Goal: Find contact information: Find contact information

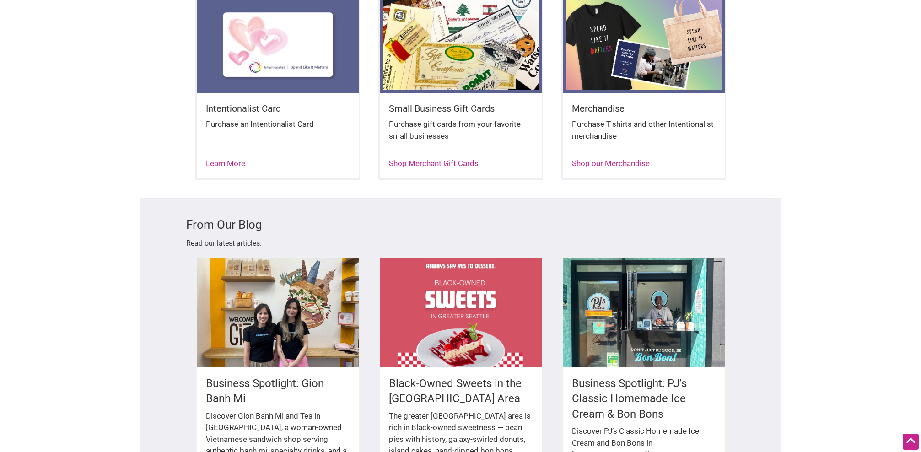
scroll to position [1444, 0]
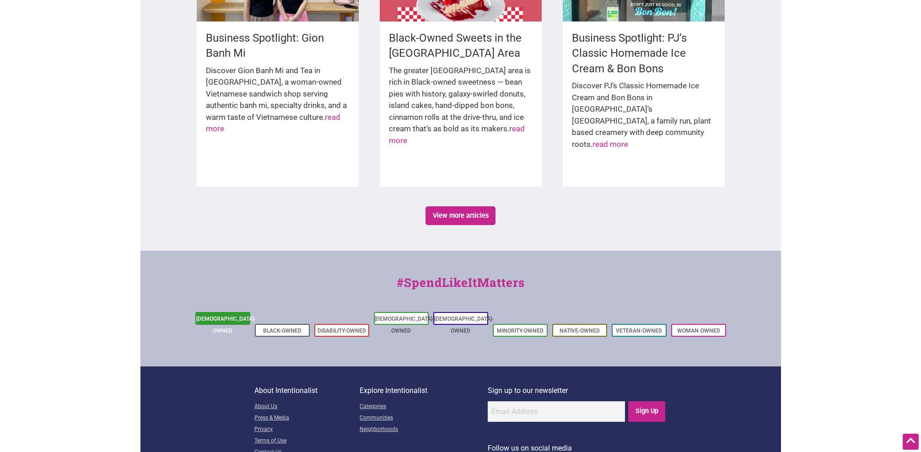
click at [235, 316] on link "[DEMOGRAPHIC_DATA]-Owned" at bounding box center [225, 325] width 59 height 18
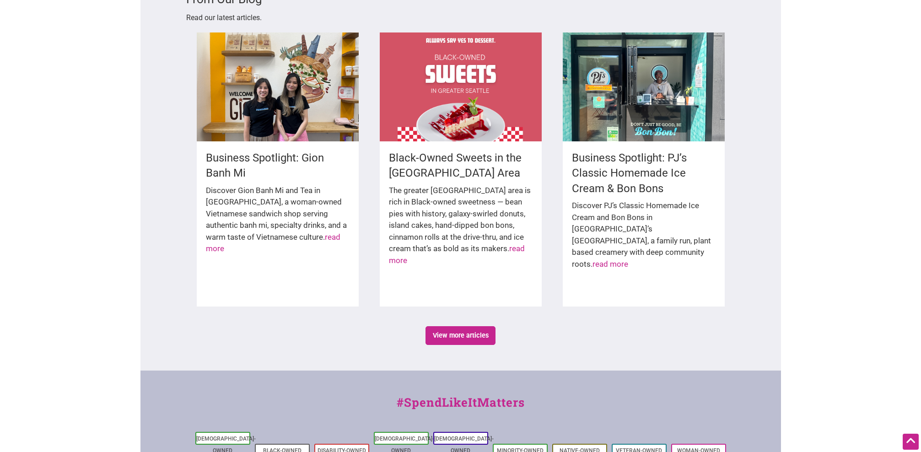
scroll to position [1444, 0]
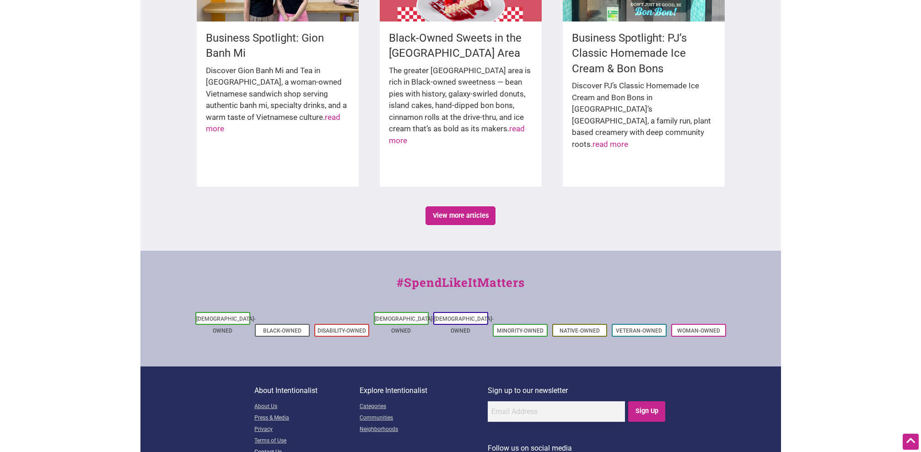
click at [270, 447] on link "Contact Us" at bounding box center [306, 452] width 105 height 11
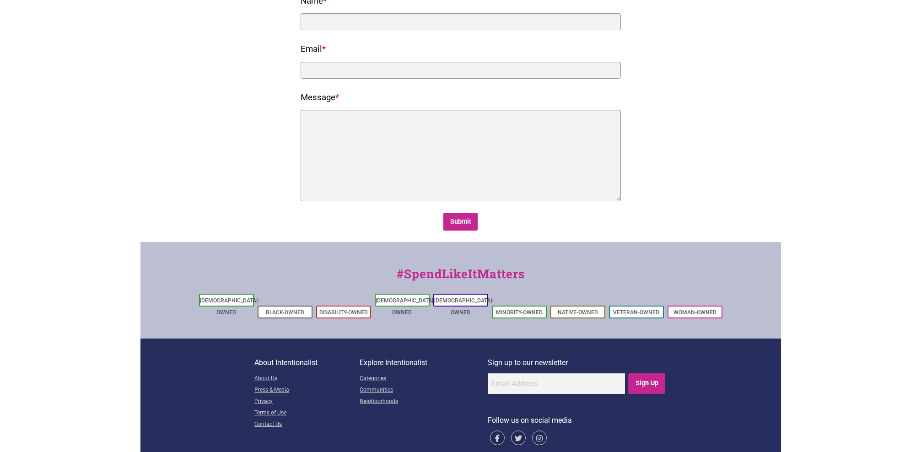
scroll to position [133, 0]
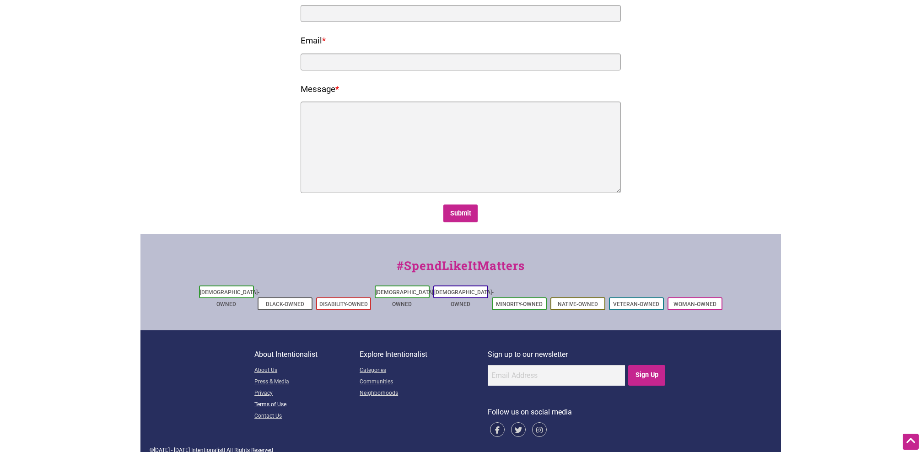
click at [277, 400] on link "Terms of Use" at bounding box center [306, 405] width 105 height 11
click at [267, 388] on link "Privacy" at bounding box center [306, 393] width 105 height 11
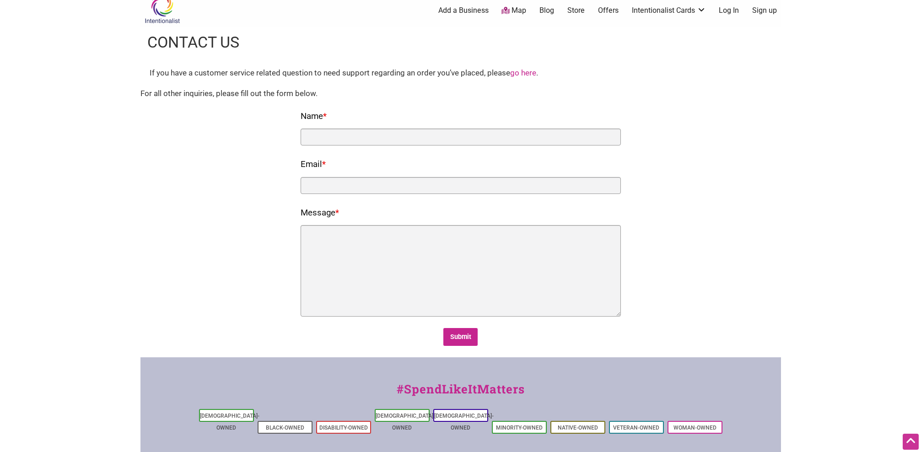
scroll to position [0, 0]
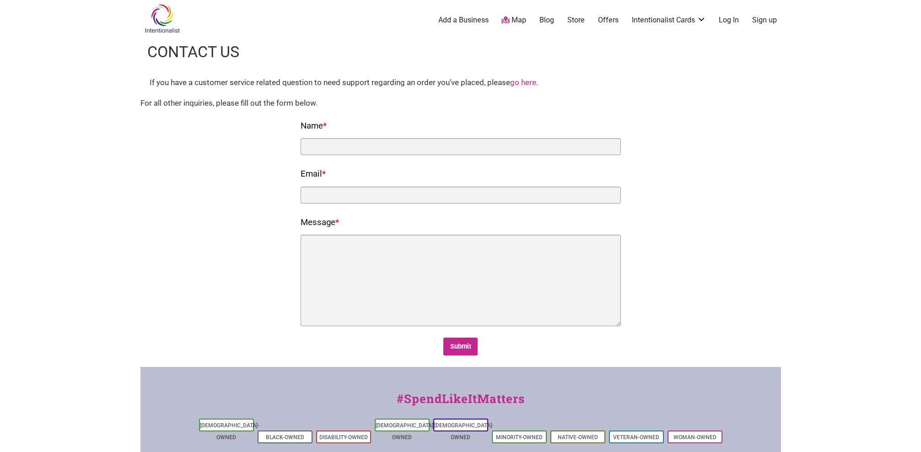
click at [580, 19] on link "Store" at bounding box center [576, 20] width 17 height 10
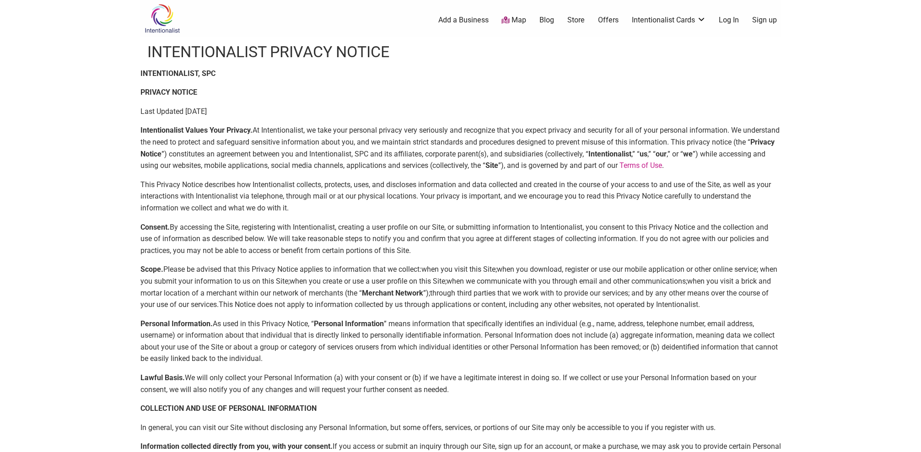
click at [330, 278] on span "when you create or use a user profile on this Site;" at bounding box center [368, 281] width 157 height 9
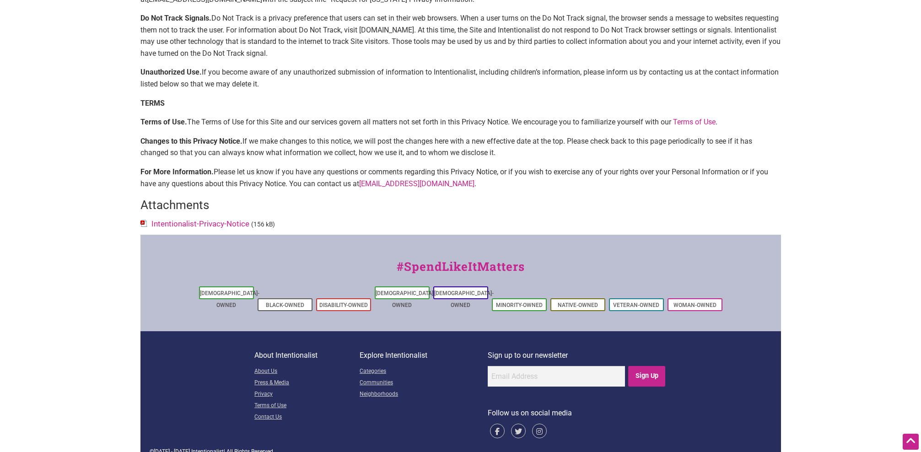
scroll to position [1749, 0]
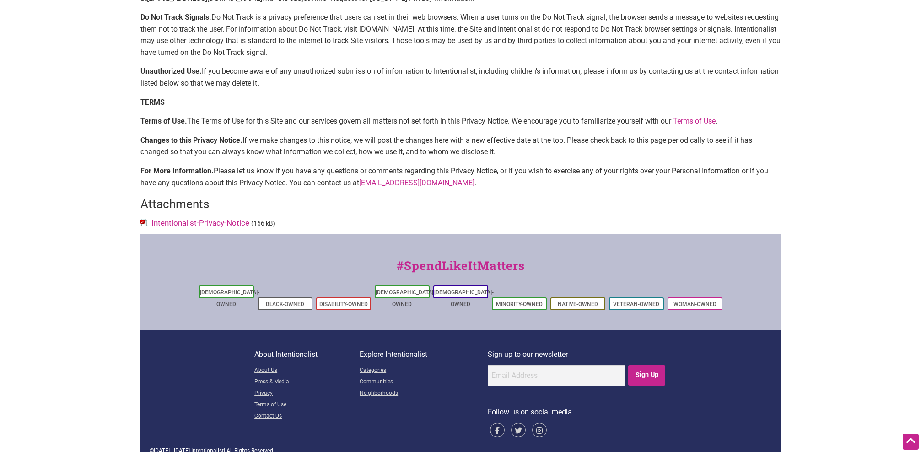
click at [204, 221] on link "Intentionalist-Privacy-Notice" at bounding box center [200, 222] width 98 height 9
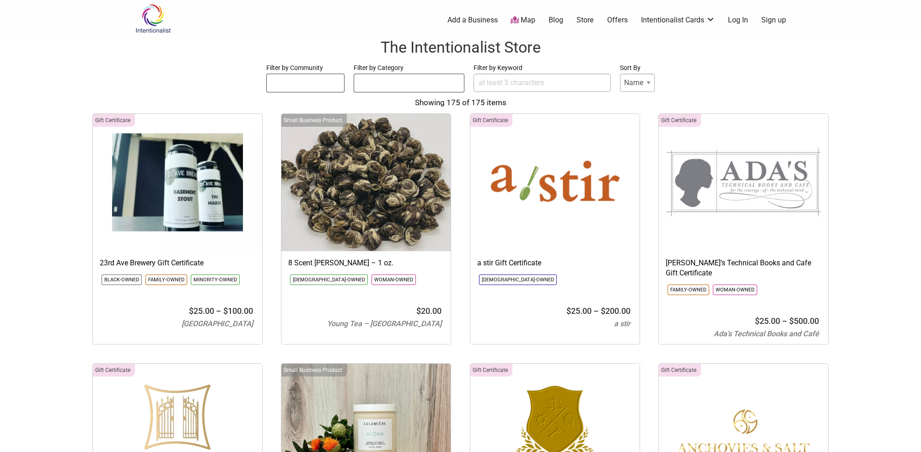
select select
click at [526, 17] on link "Map" at bounding box center [523, 20] width 25 height 11
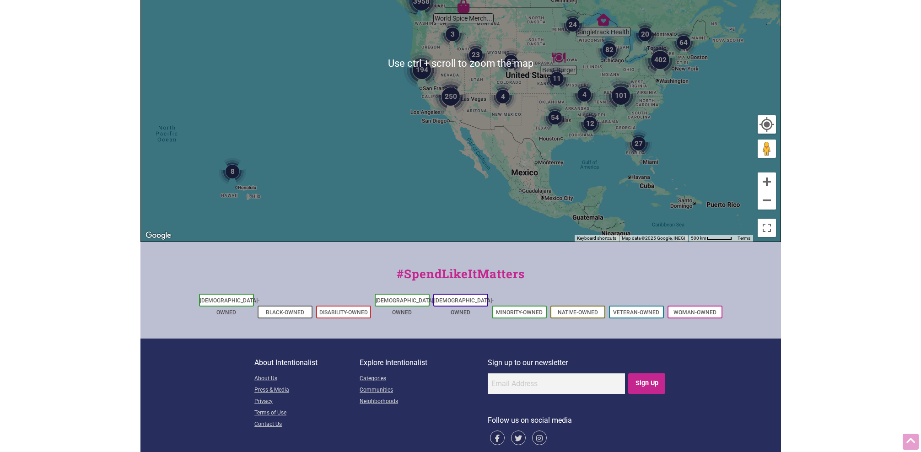
scroll to position [246, 0]
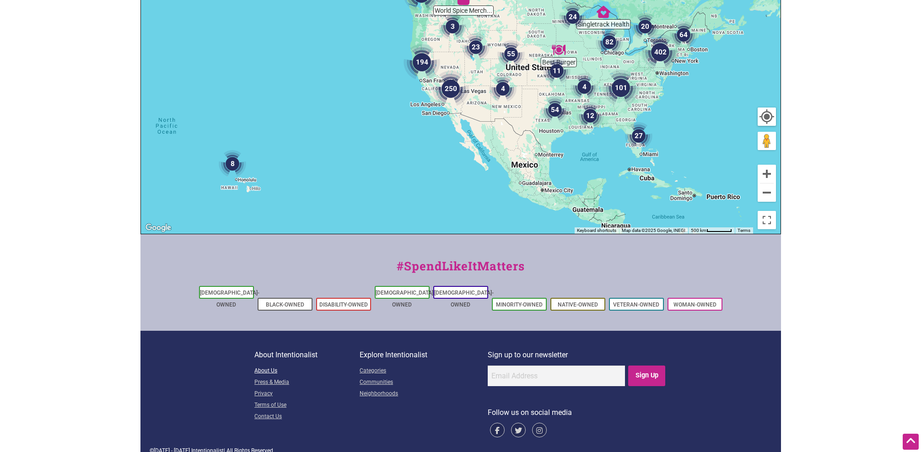
click at [264, 366] on link "About Us" at bounding box center [306, 371] width 105 height 11
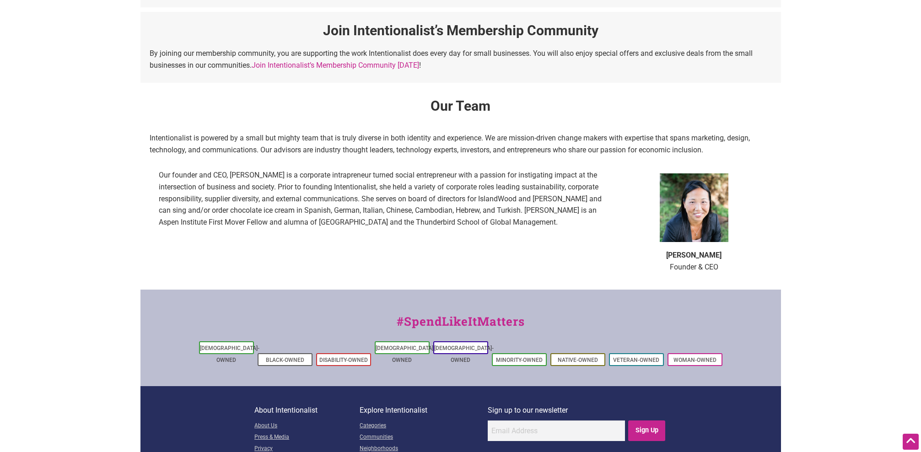
scroll to position [559, 0]
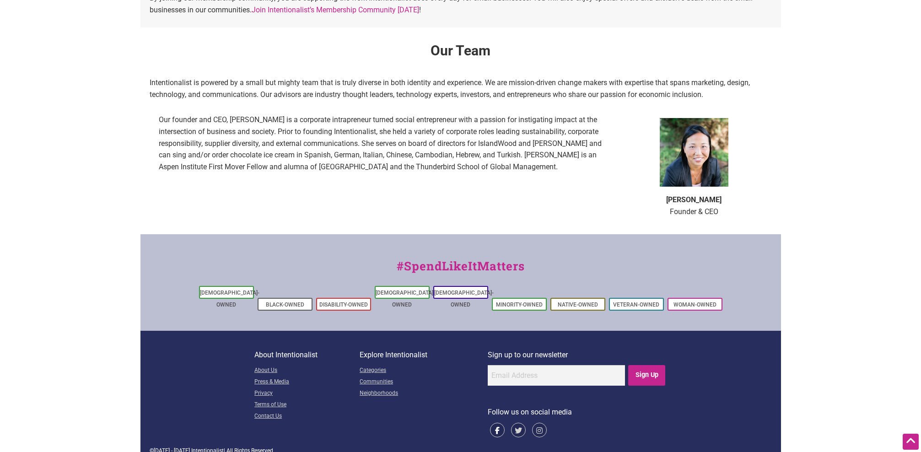
click at [498, 423] on icon at bounding box center [497, 430] width 15 height 15
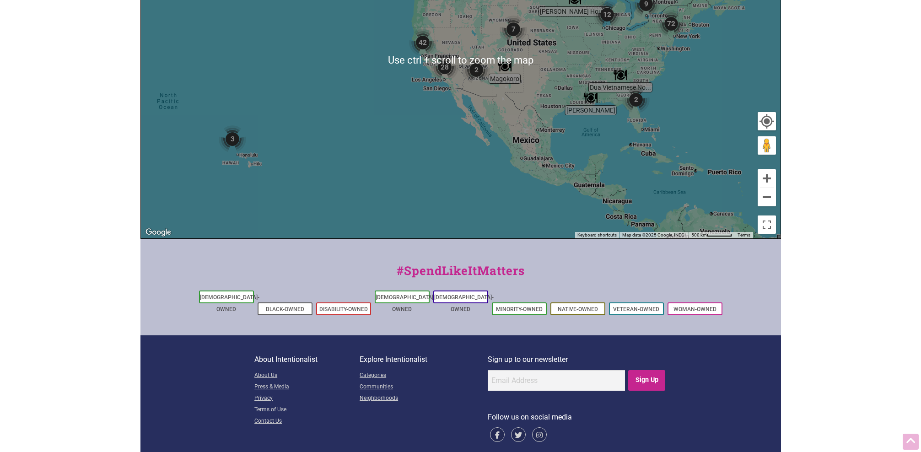
scroll to position [346, 0]
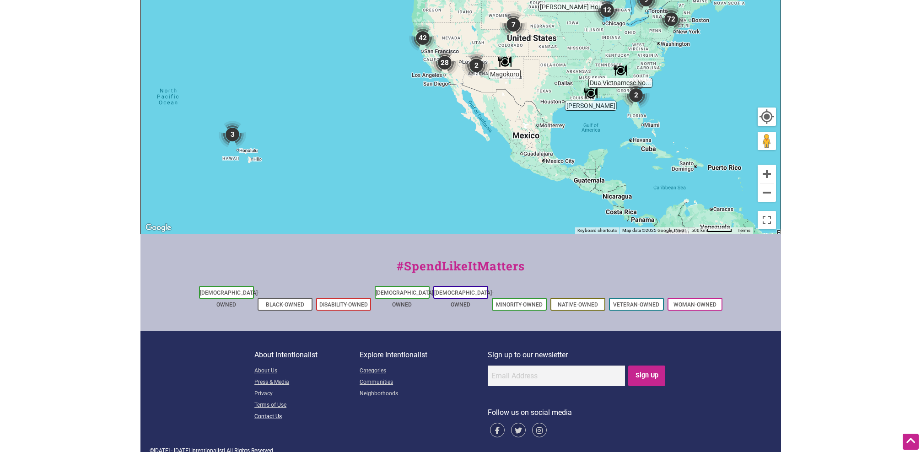
click at [272, 411] on link "Contact Us" at bounding box center [306, 416] width 105 height 11
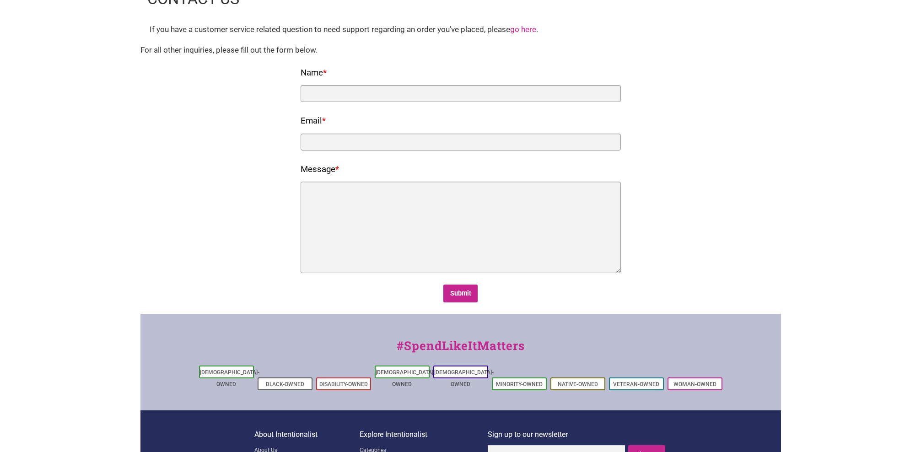
scroll to position [133, 0]
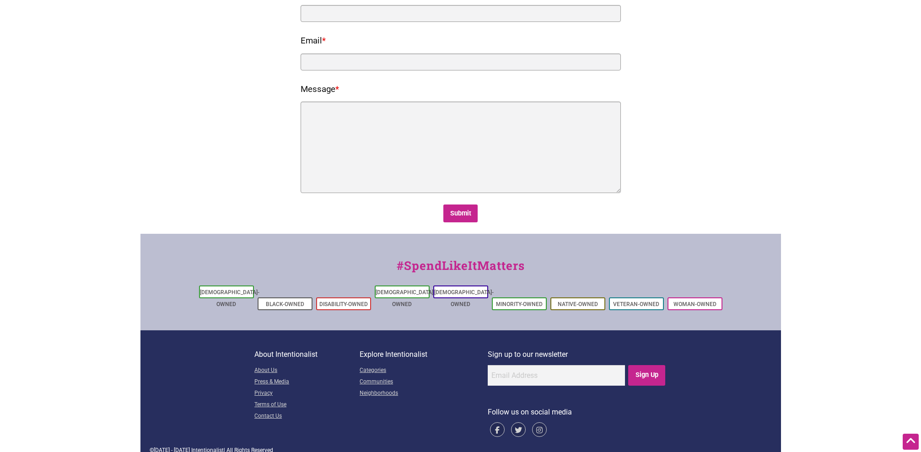
click at [245, 446] on div "© [DATE] - [DATE] Intentionalist | All Rights Reserved" at bounding box center [461, 450] width 622 height 8
click at [193, 447] on span "Intentionalist" at bounding box center [207, 450] width 32 height 6
click at [537, 422] on icon at bounding box center [539, 429] width 15 height 15
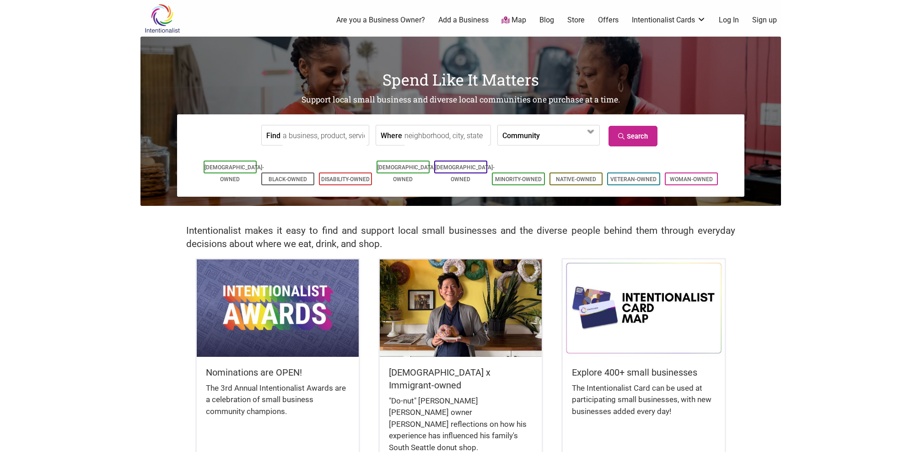
click at [520, 19] on link "Map" at bounding box center [514, 20] width 25 height 11
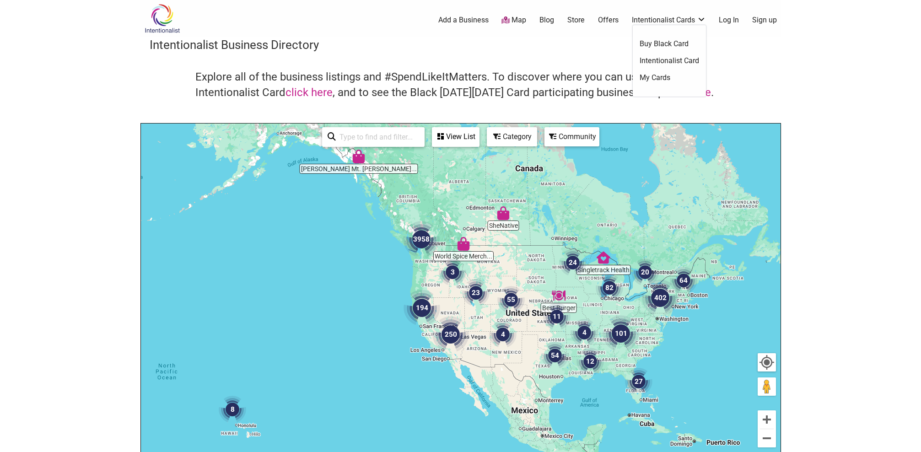
click at [671, 59] on link "Intentionalist Card" at bounding box center [669, 61] width 59 height 10
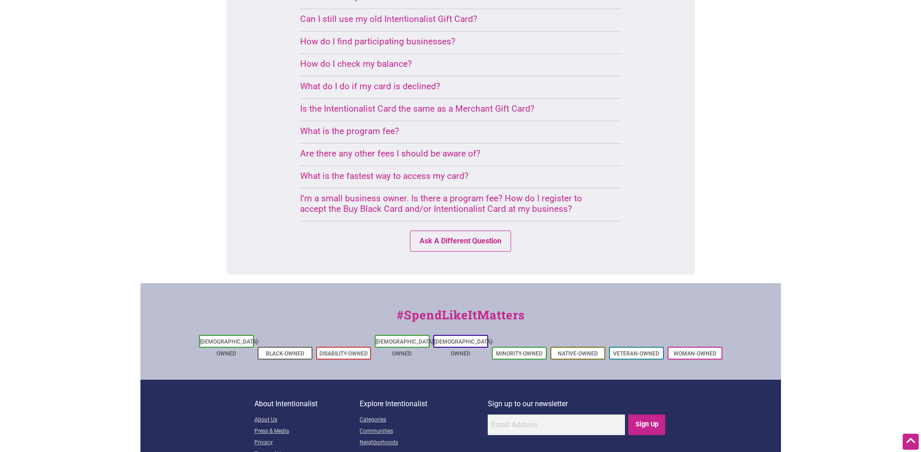
scroll to position [756, 0]
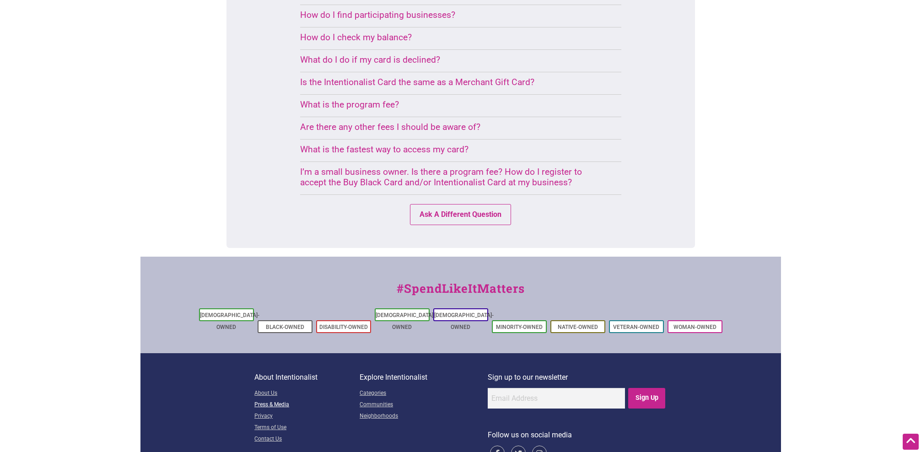
click at [276, 400] on link "Press & Media" at bounding box center [306, 405] width 105 height 11
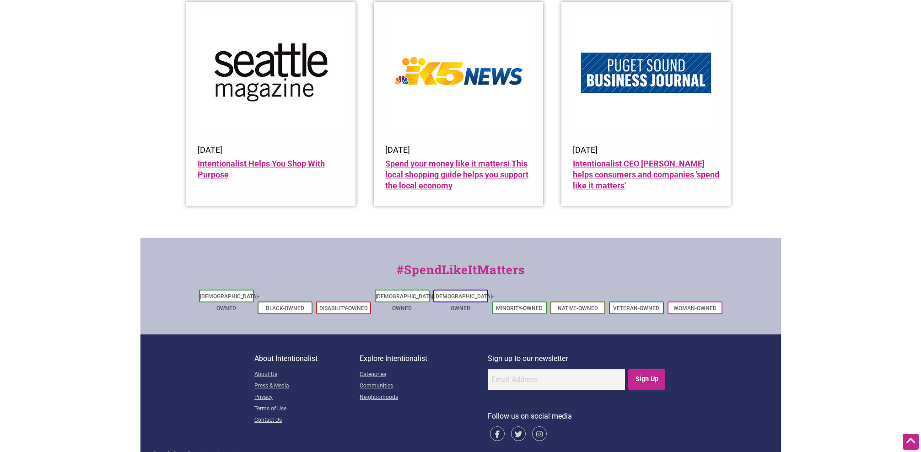
scroll to position [1090, 0]
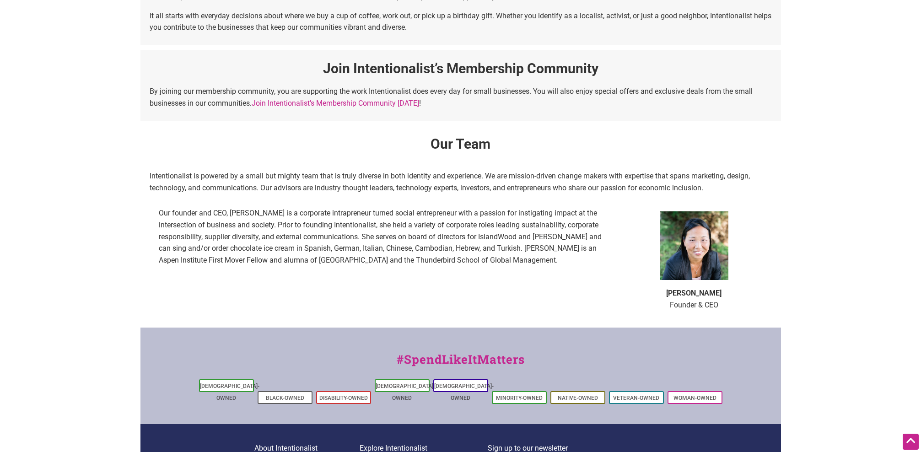
scroll to position [458, 0]
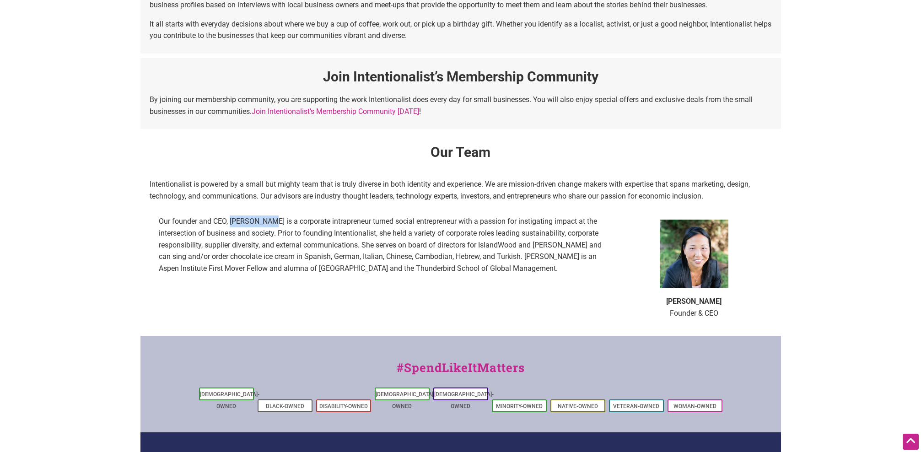
drag, startPoint x: 265, startPoint y: 221, endPoint x: 231, endPoint y: 222, distance: 34.3
click at [231, 222] on p "Our founder and CEO, Laura Clise is a corporate intrapreneur turned social entr…" at bounding box center [383, 245] width 449 height 59
drag, startPoint x: 729, startPoint y: 310, endPoint x: 677, endPoint y: 300, distance: 53.1
click at [677, 300] on p "Laura Clise Founder & CEO" at bounding box center [694, 307] width 137 height 23
copy p "Laura Clise Founder & CEO"
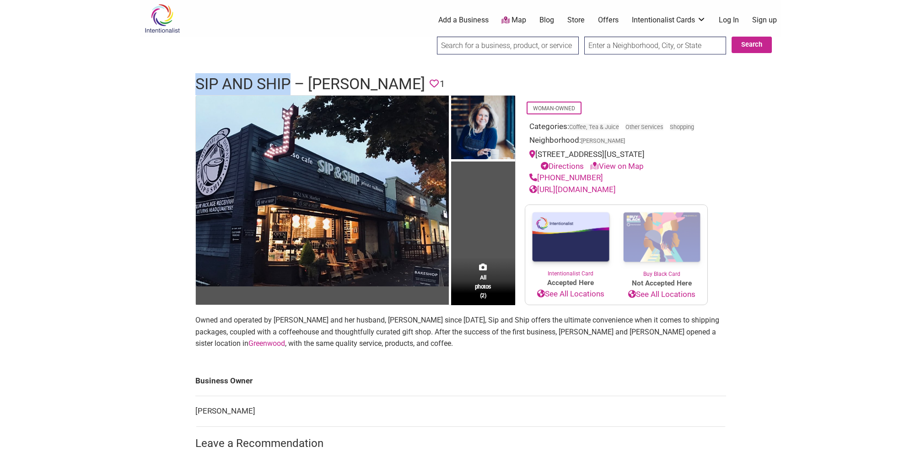
drag, startPoint x: 291, startPoint y: 84, endPoint x: 169, endPoint y: 79, distance: 121.4
click at [169, 79] on div "Intentionalist Spend like it matters 0 Add a Business Map Blog Store Offers Int…" at bounding box center [461, 381] width 641 height 762
copy h1 "Sip and Ship"
